Goal: Navigation & Orientation: Find specific page/section

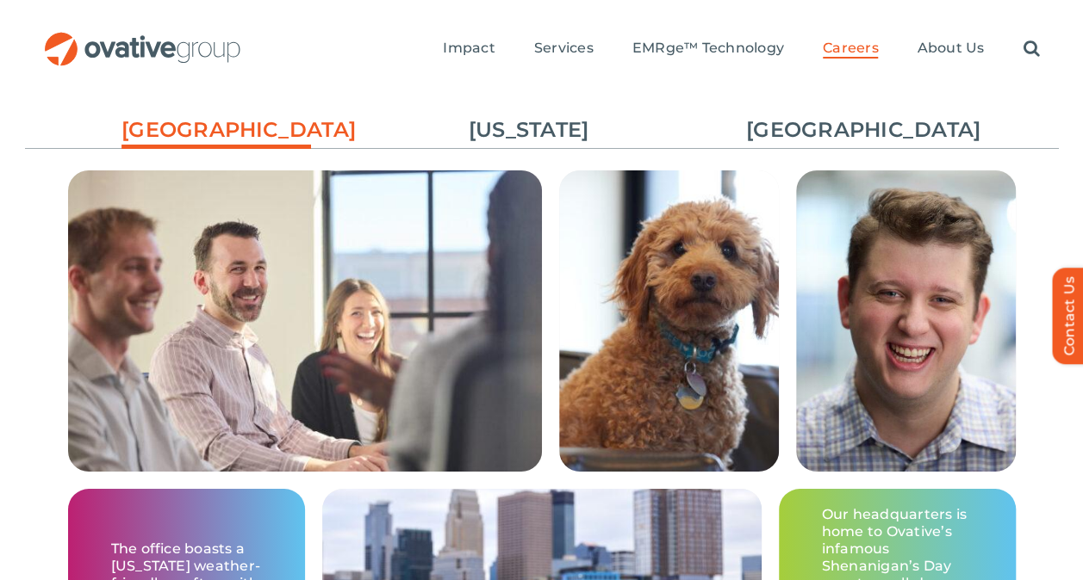
scroll to position [3026, 0]
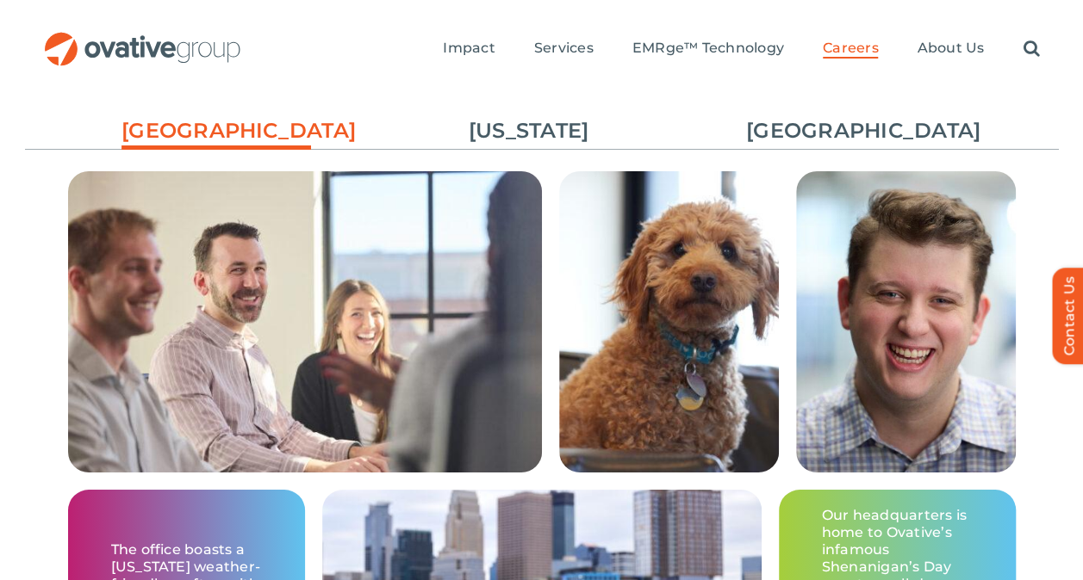
click at [853, 147] on ul "Minneapolis New York Chicago" at bounding box center [542, 131] width 1034 height 47
click at [837, 134] on link "[GEOGRAPHIC_DATA]" at bounding box center [840, 130] width 189 height 29
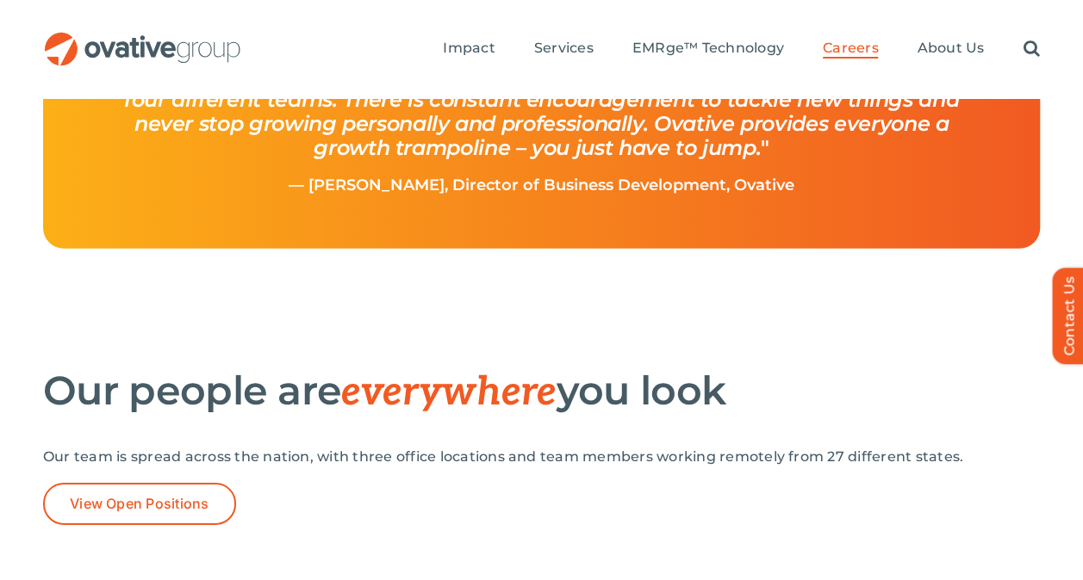
scroll to position [2509, 0]
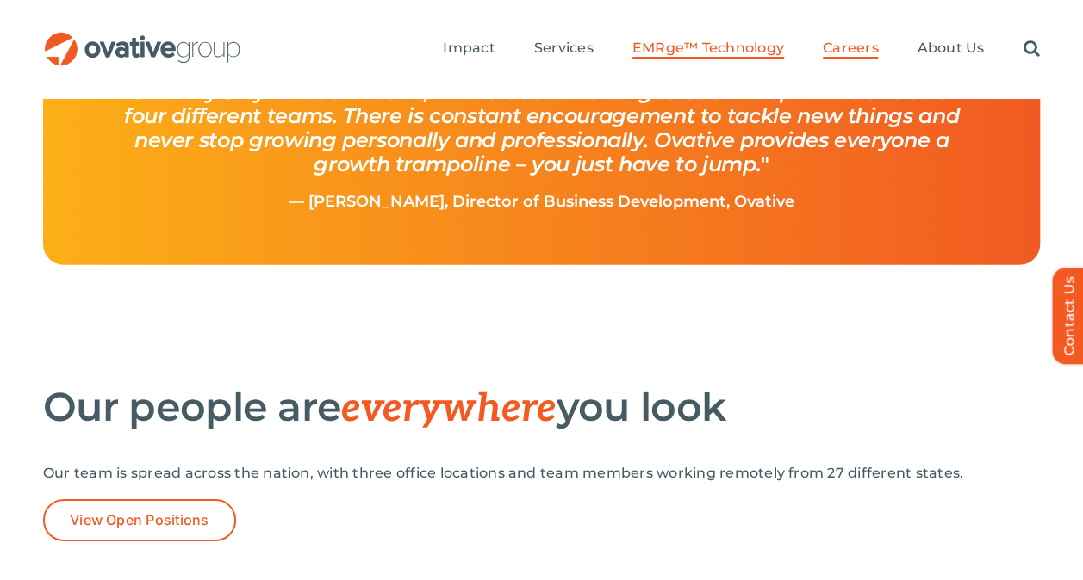
click at [658, 48] on span "EMRge™ Technology" at bounding box center [708, 48] width 152 height 17
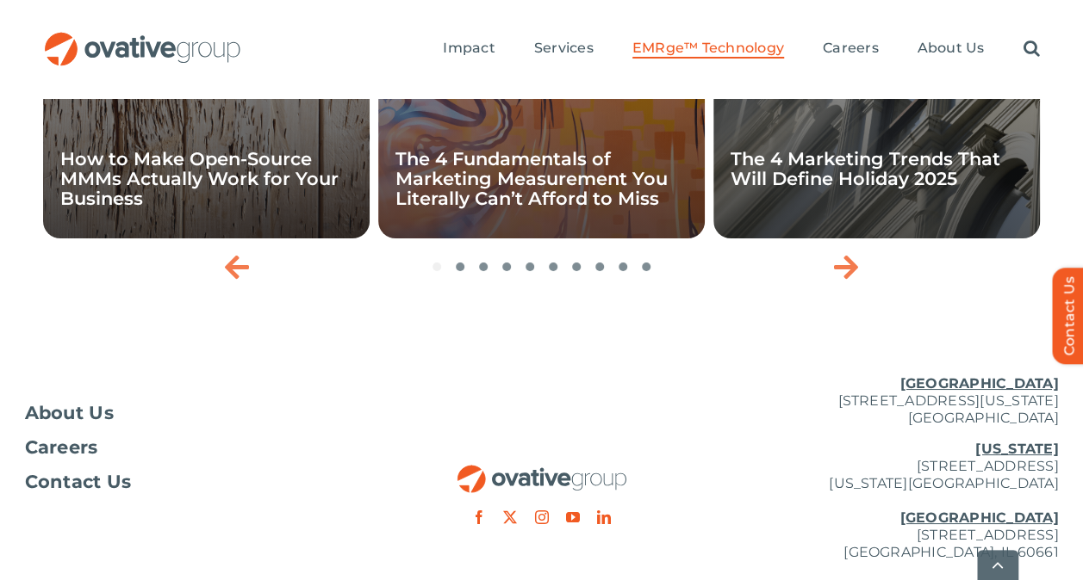
scroll to position [6334, 0]
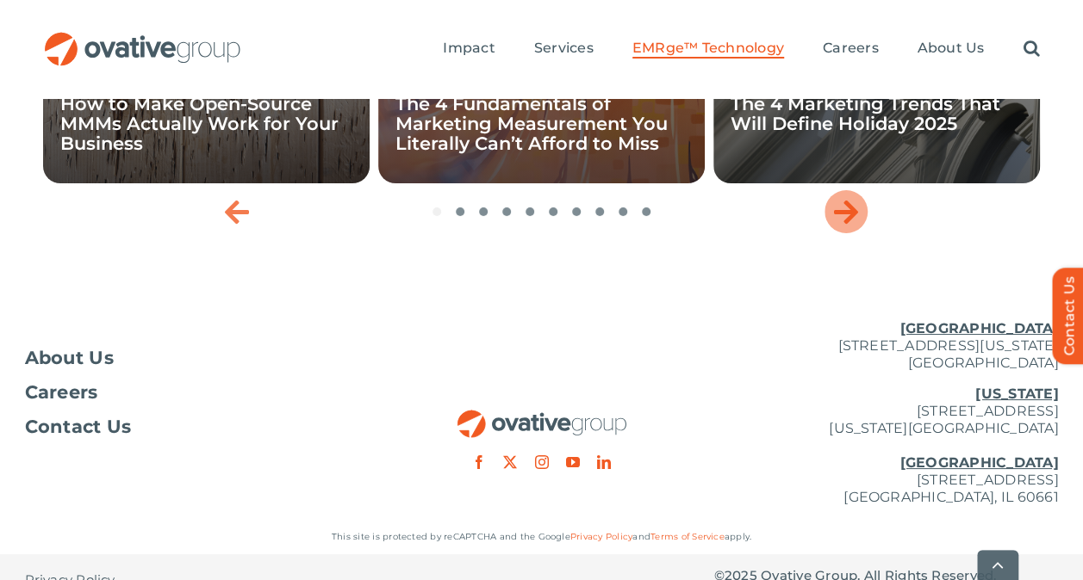
click at [844, 226] on icon "Next slide" at bounding box center [846, 212] width 24 height 28
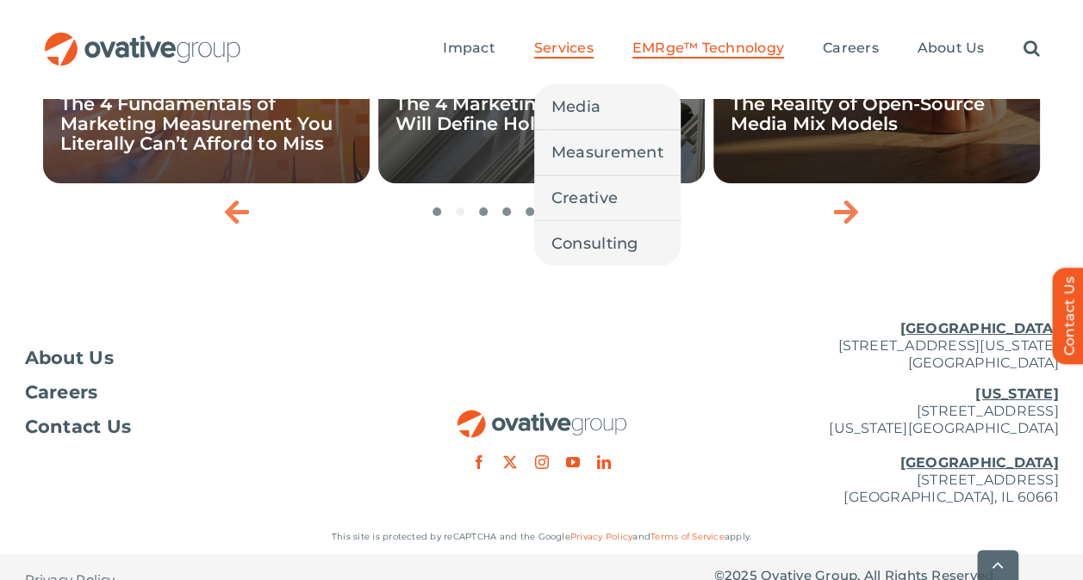
click at [588, 52] on span "Services" at bounding box center [563, 48] width 59 height 17
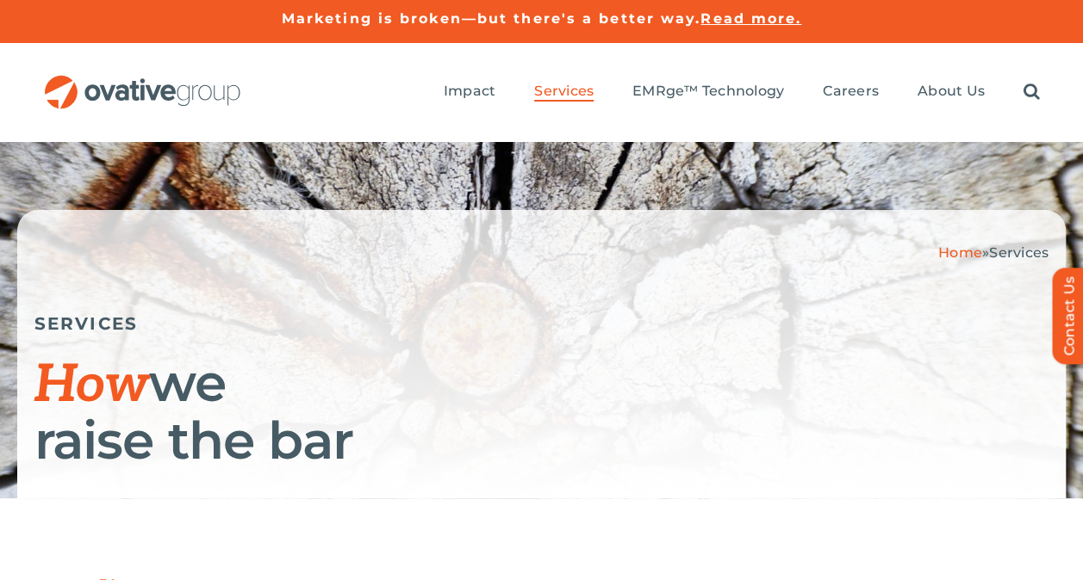
click at [202, 89] on img "OG_Full_horizontal_RGB" at bounding box center [142, 92] width 199 height 34
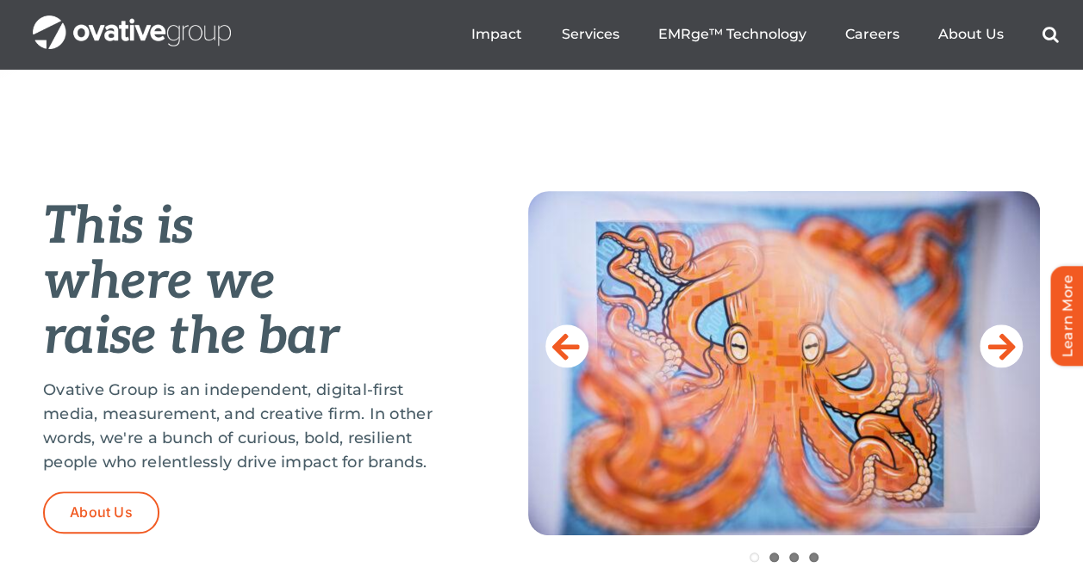
scroll to position [631, 0]
click at [1005, 343] on icon at bounding box center [1002, 347] width 28 height 34
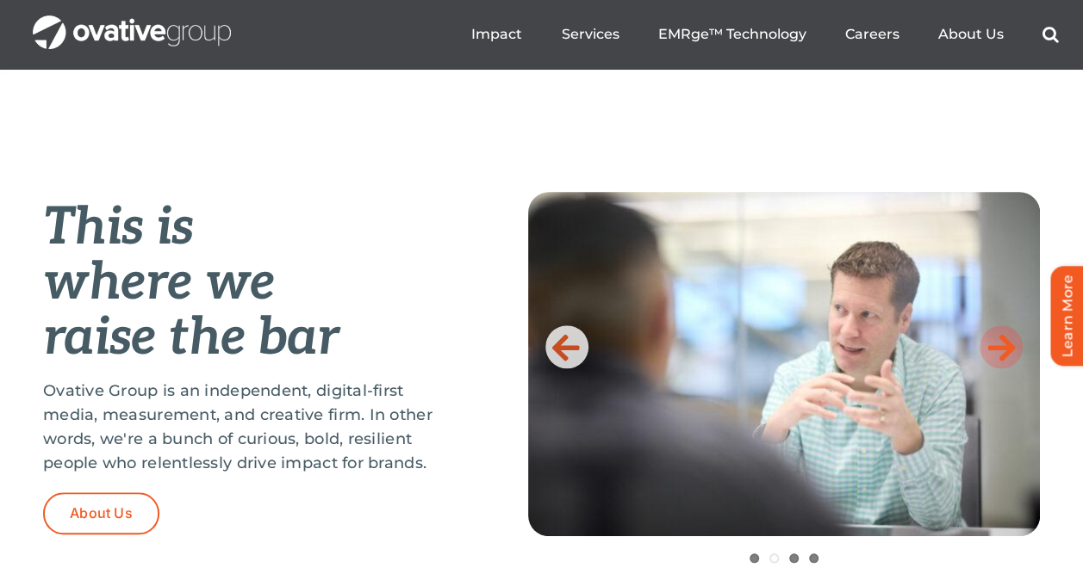
click at [1005, 343] on icon at bounding box center [1002, 347] width 28 height 34
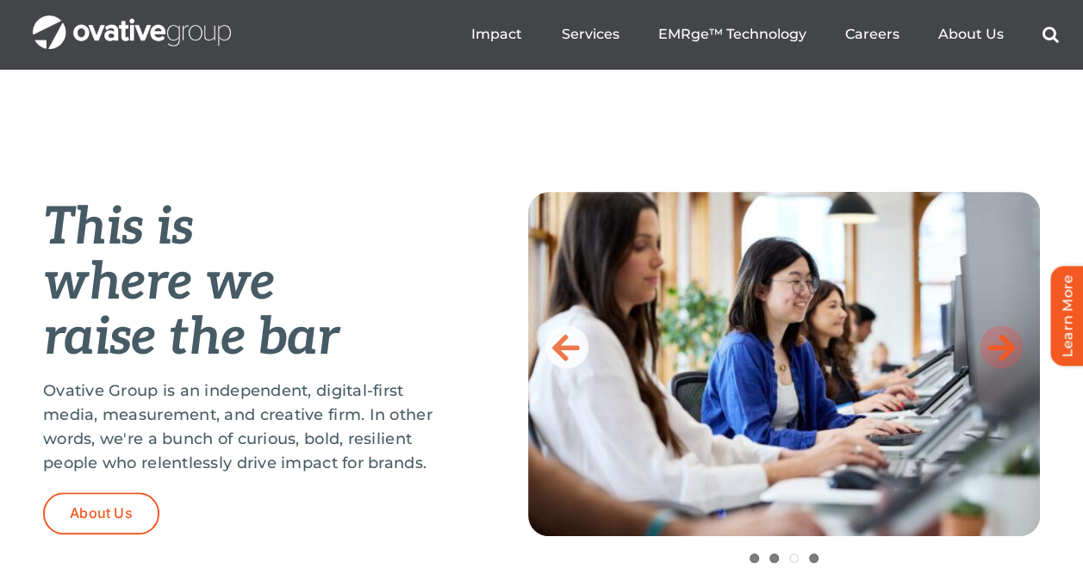
click at [1005, 343] on icon at bounding box center [1002, 347] width 28 height 34
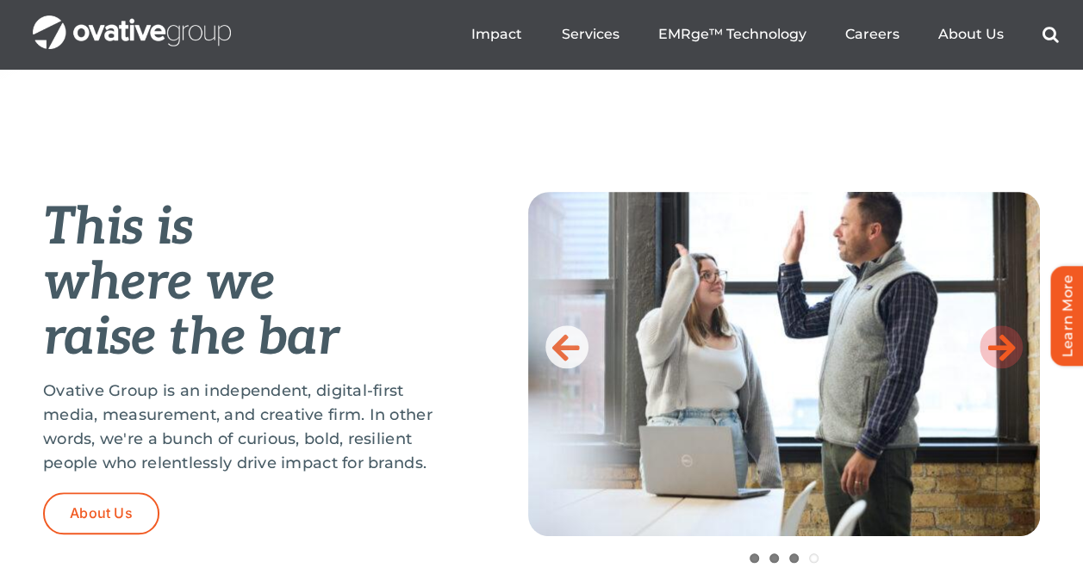
click at [1005, 343] on icon at bounding box center [1002, 347] width 28 height 34
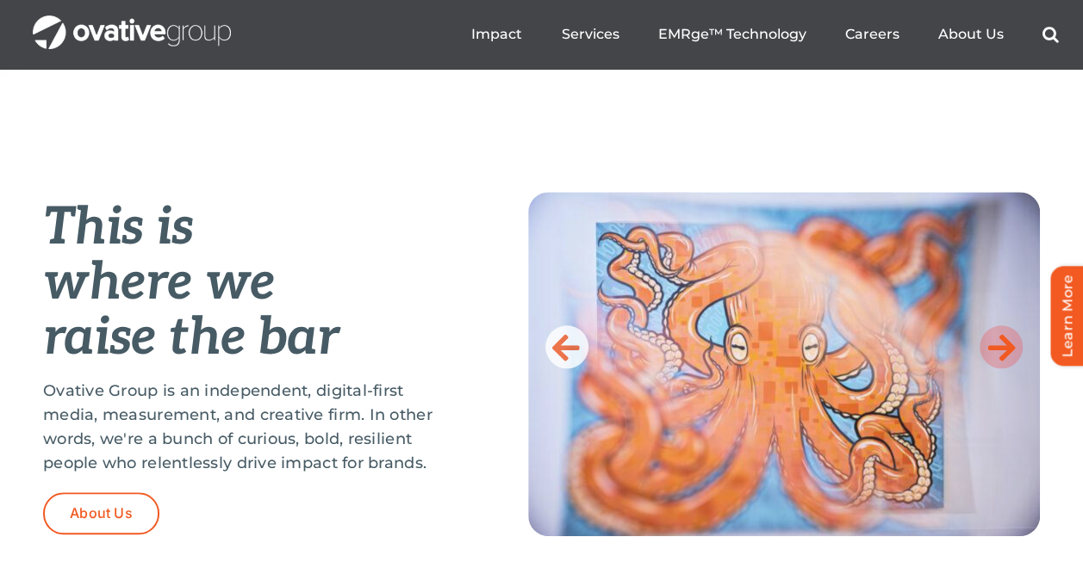
click at [1005, 343] on icon at bounding box center [1002, 347] width 28 height 34
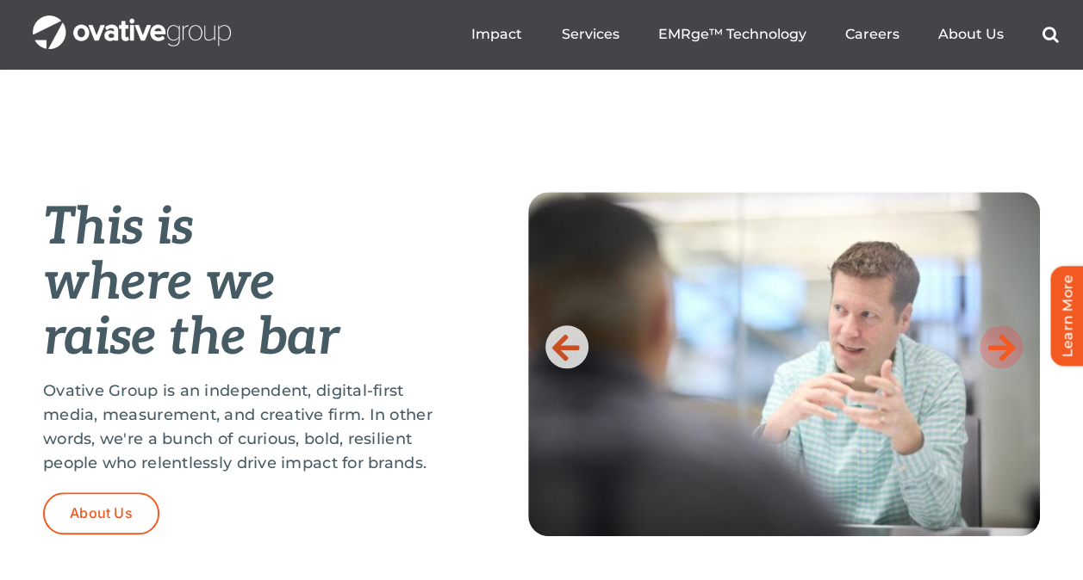
click at [1005, 343] on icon at bounding box center [1002, 347] width 28 height 34
click at [1006, 345] on icon at bounding box center [1002, 347] width 28 height 34
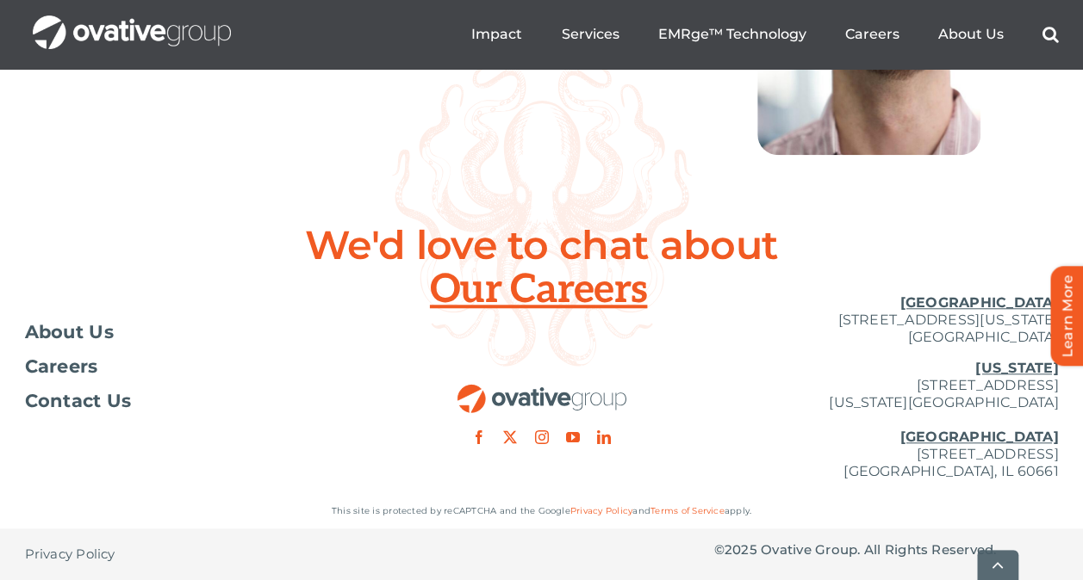
scroll to position [7171, 0]
drag, startPoint x: 605, startPoint y: 320, endPoint x: 544, endPoint y: 324, distance: 60.4
click at [544, 324] on div at bounding box center [541, 363] width 345 height 164
click at [522, 332] on div at bounding box center [541, 363] width 345 height 164
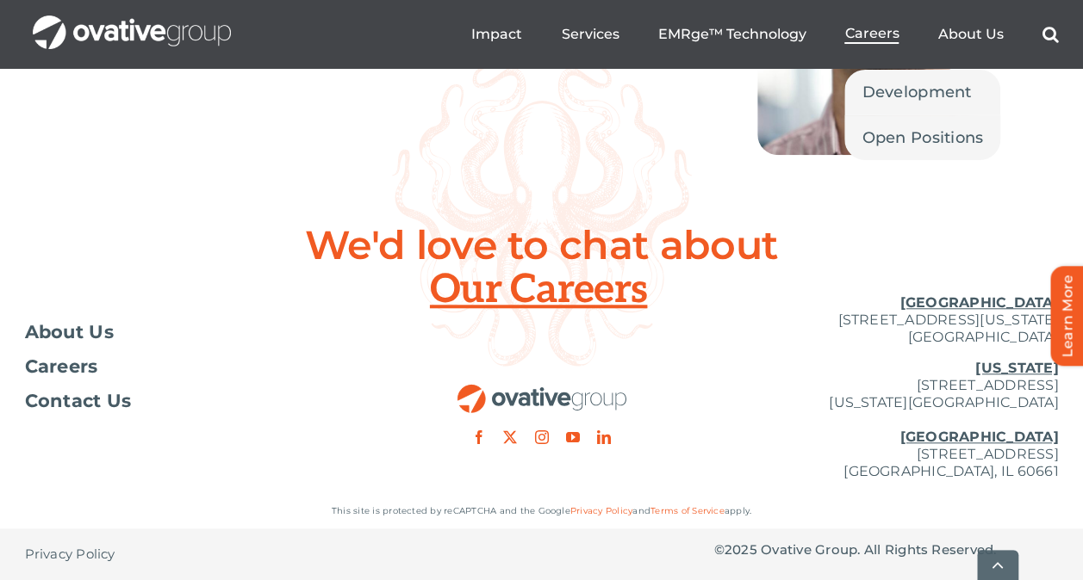
click at [871, 36] on span "Careers" at bounding box center [871, 33] width 54 height 17
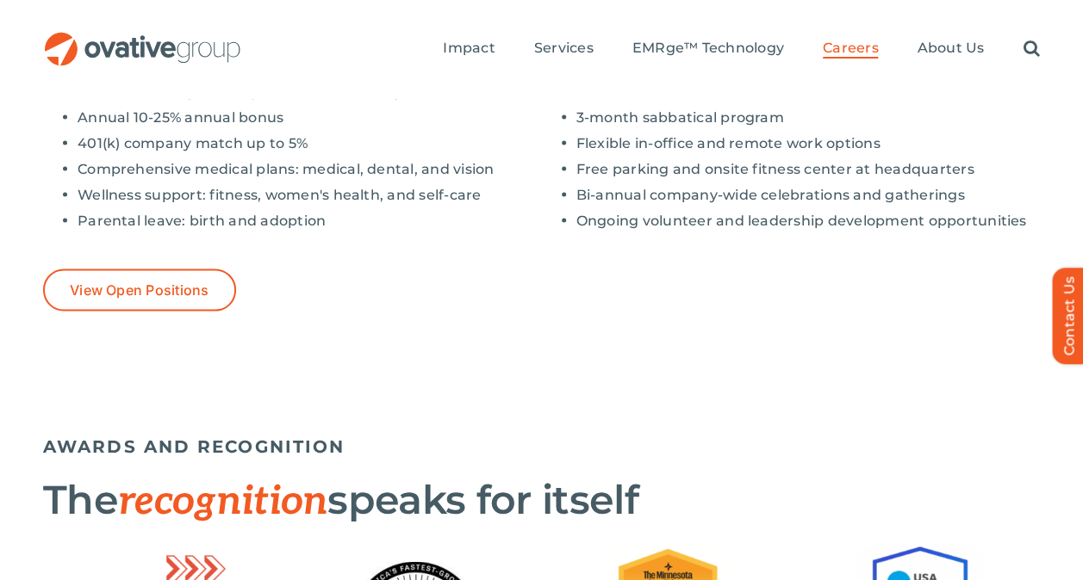
scroll to position [1604, 0]
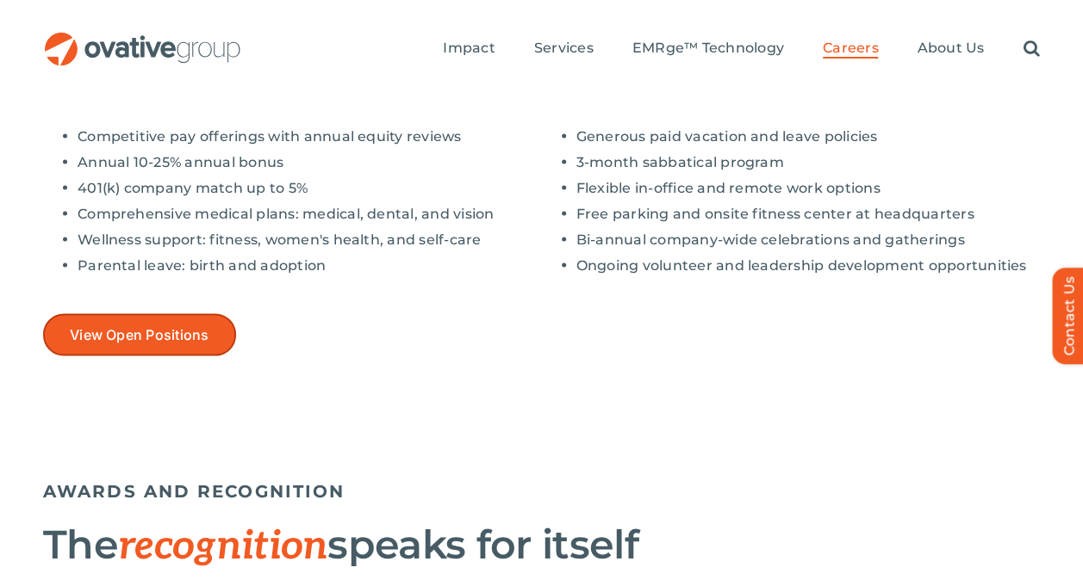
click at [180, 332] on span "View Open Positions" at bounding box center [140, 334] width 140 height 16
